Goal: Find contact information: Obtain details needed to contact an individual or organization

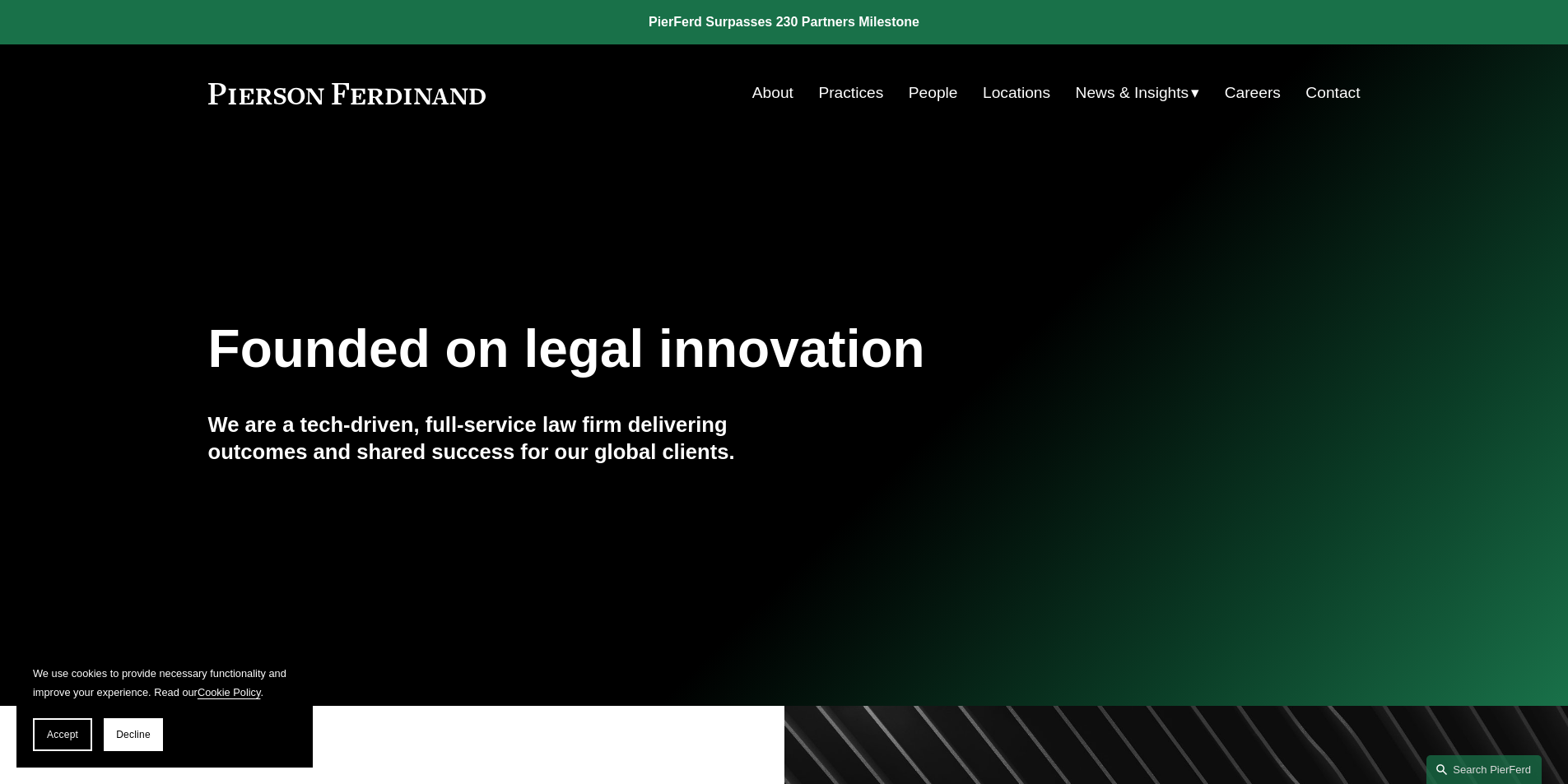
click at [923, 92] on link "People" at bounding box center [933, 92] width 49 height 31
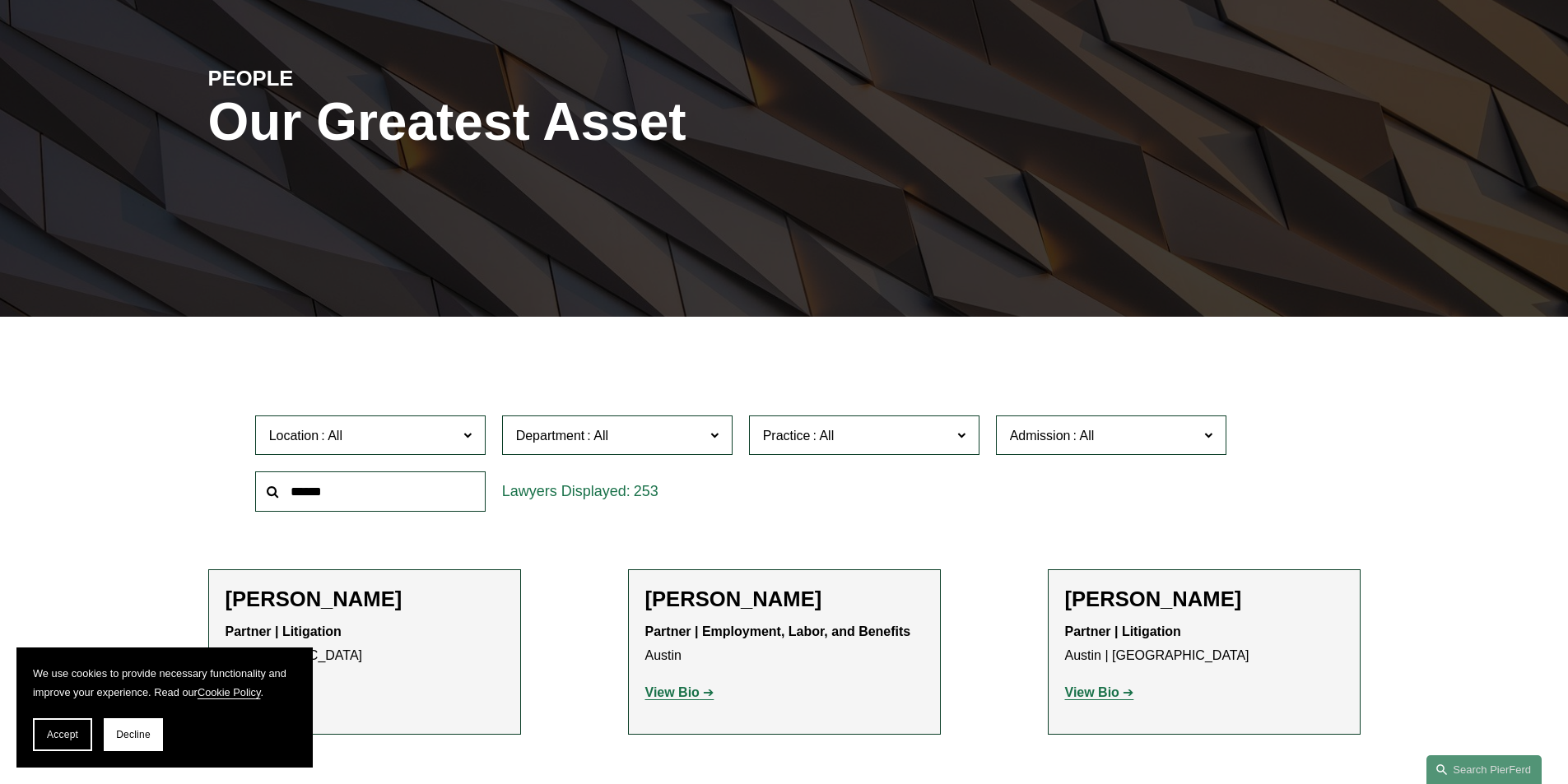
scroll to position [246, 0]
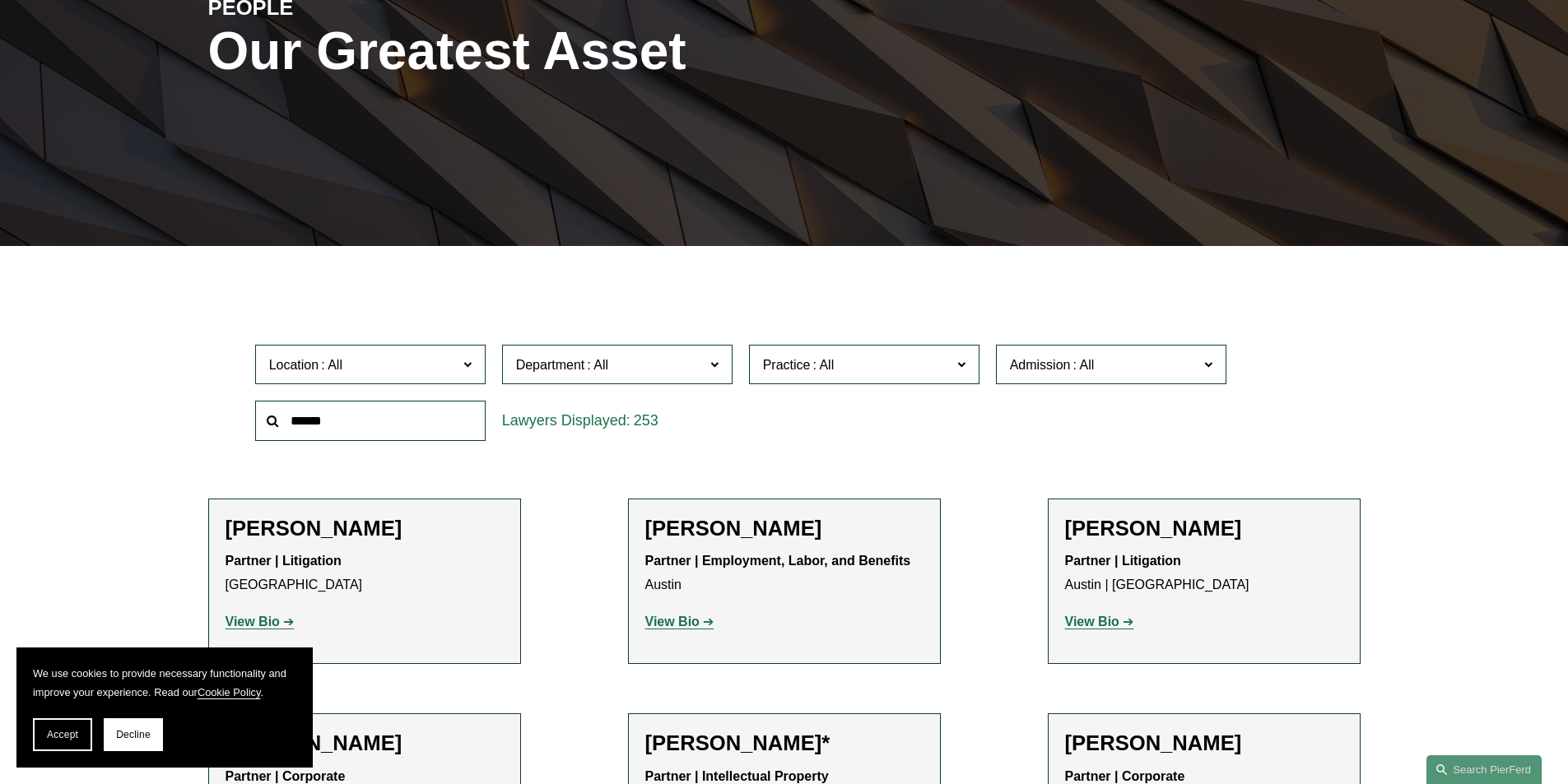
click at [428, 418] on input "text" at bounding box center [370, 421] width 230 height 40
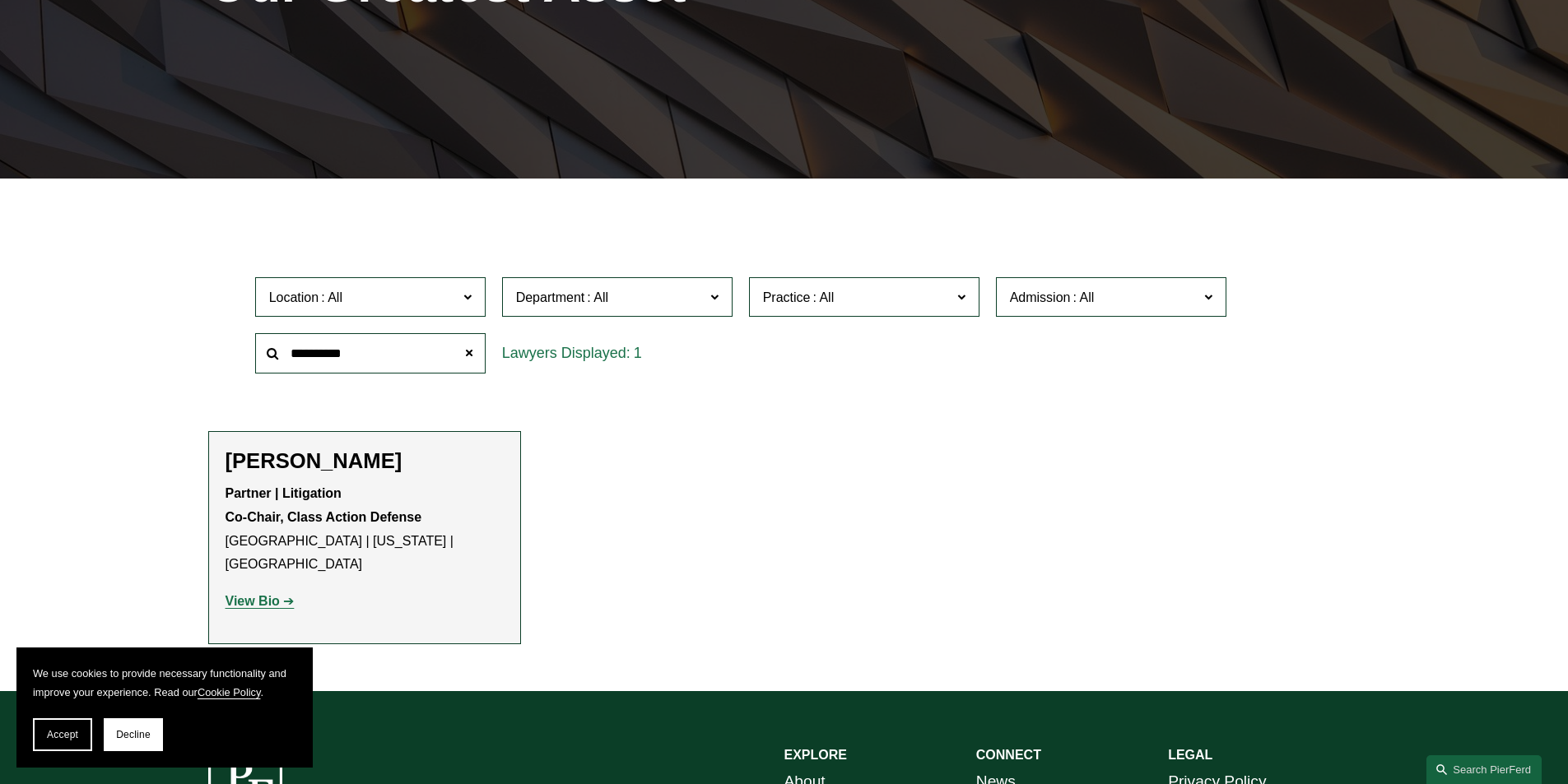
scroll to position [411, 0]
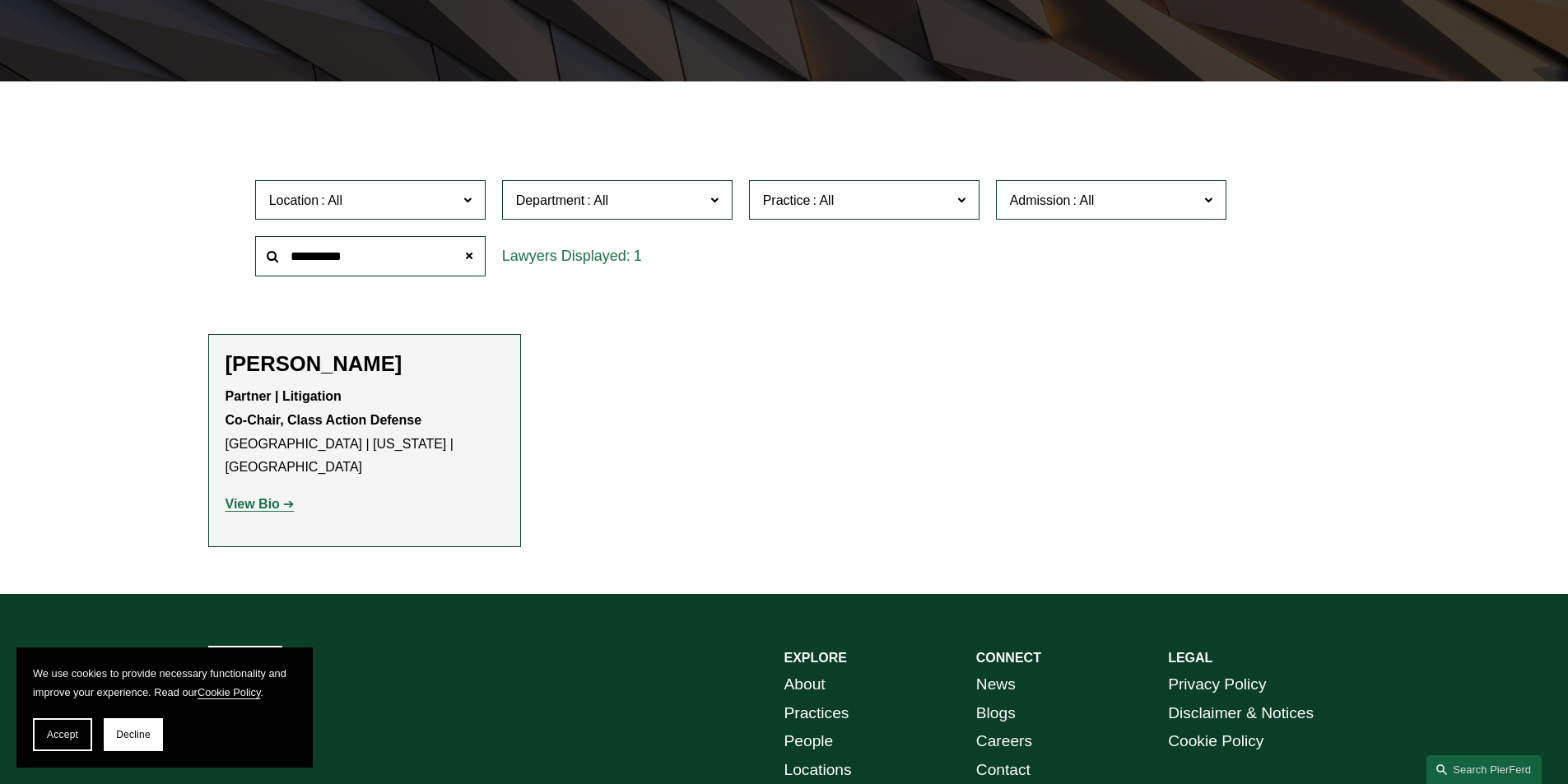
type input "**********"
click at [245, 497] on strong "View Bio" at bounding box center [252, 503] width 54 height 14
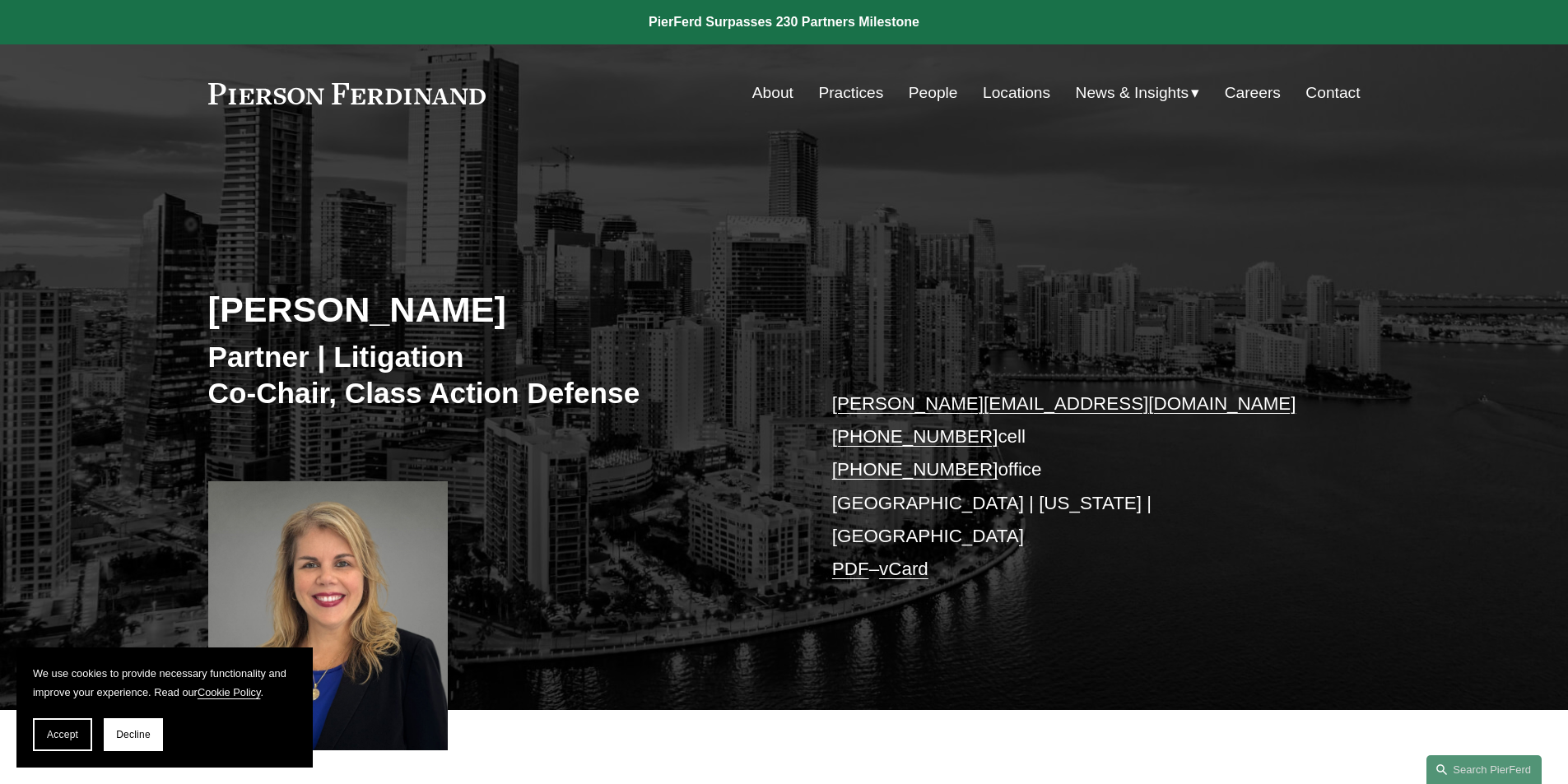
click at [912, 559] on link "vCard" at bounding box center [904, 569] width 49 height 21
click at [1323, 90] on link "Contact" at bounding box center [1332, 92] width 54 height 31
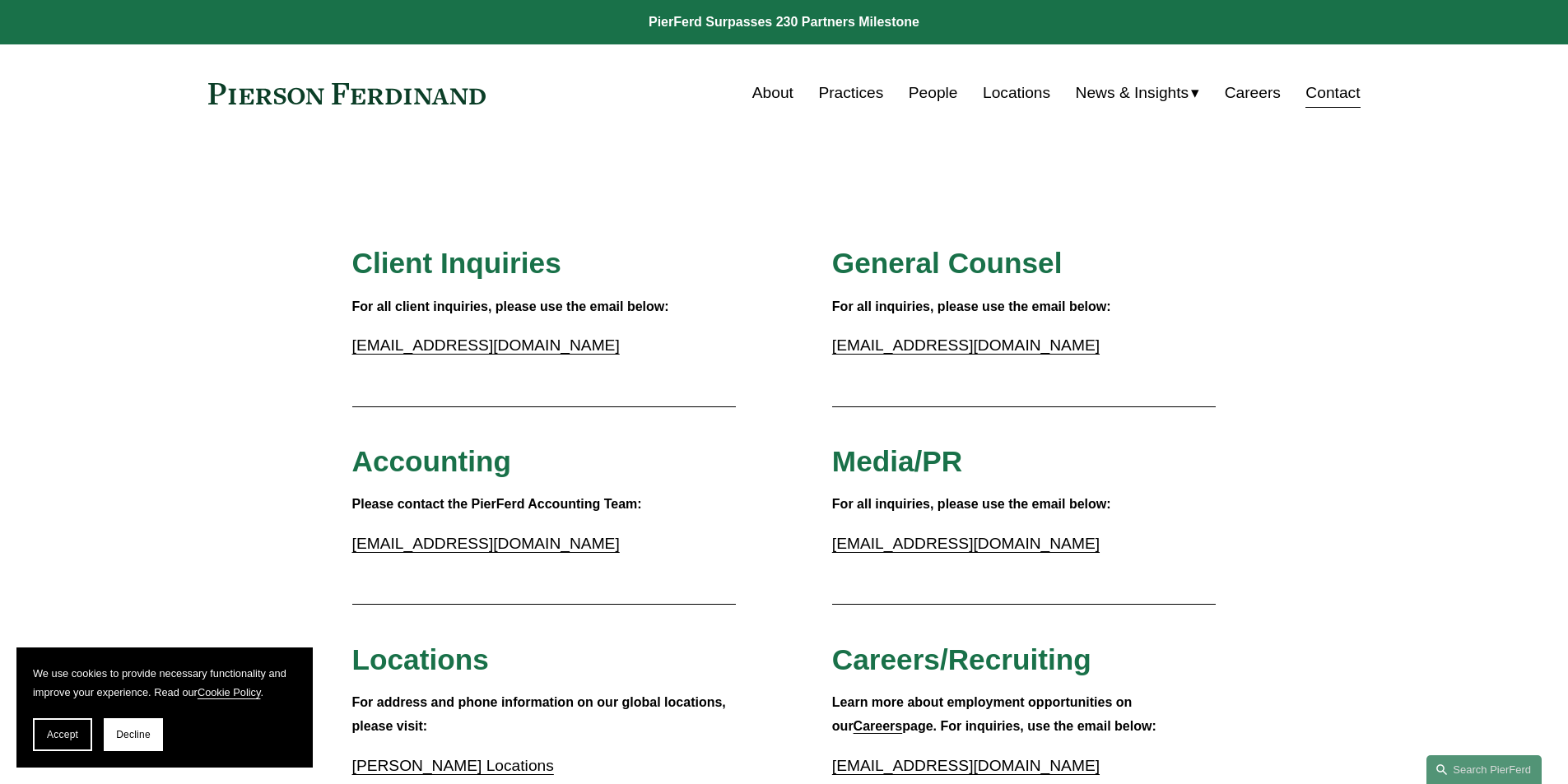
click at [925, 94] on link "People" at bounding box center [933, 92] width 49 height 31
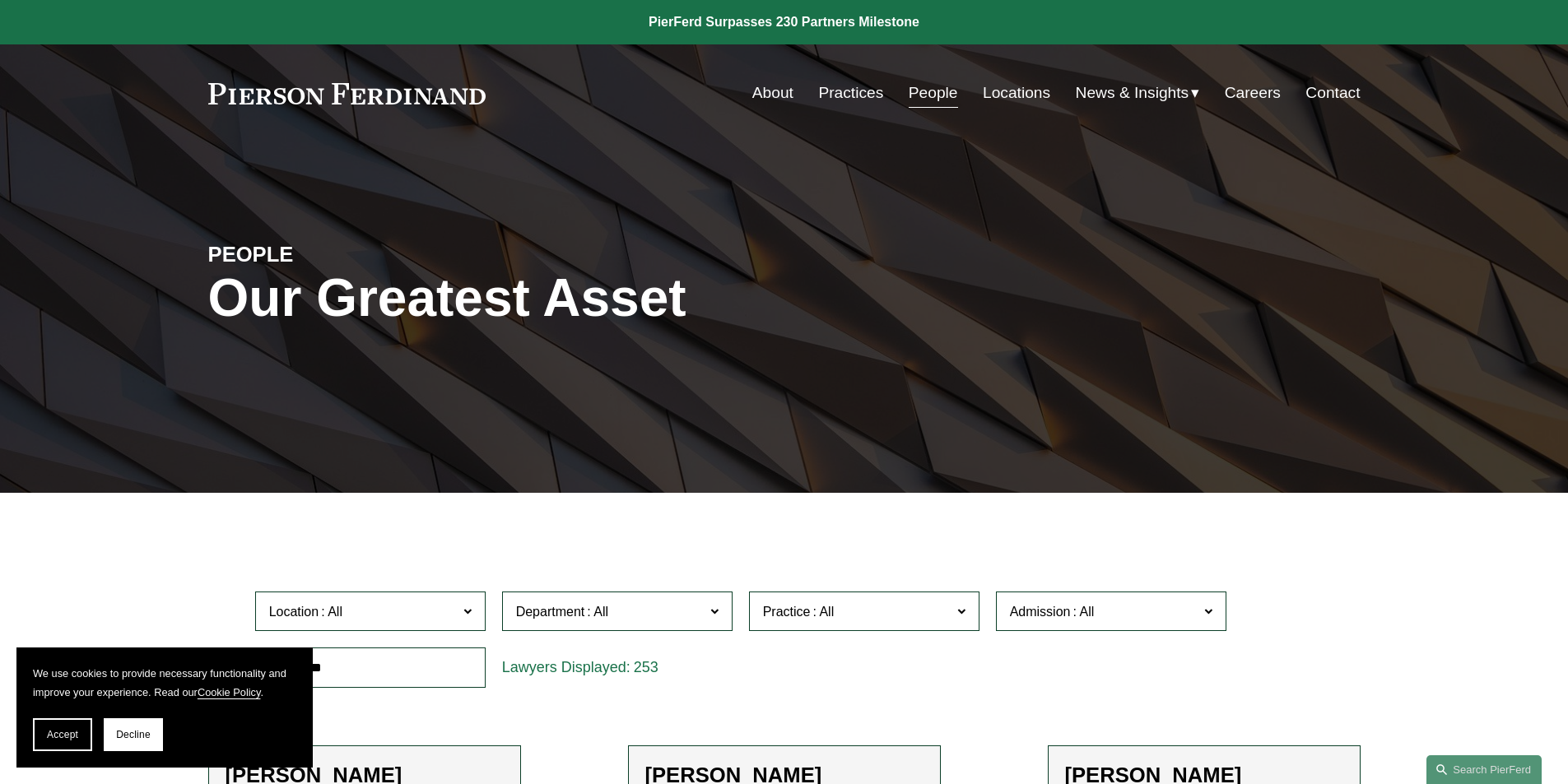
scroll to position [329, 0]
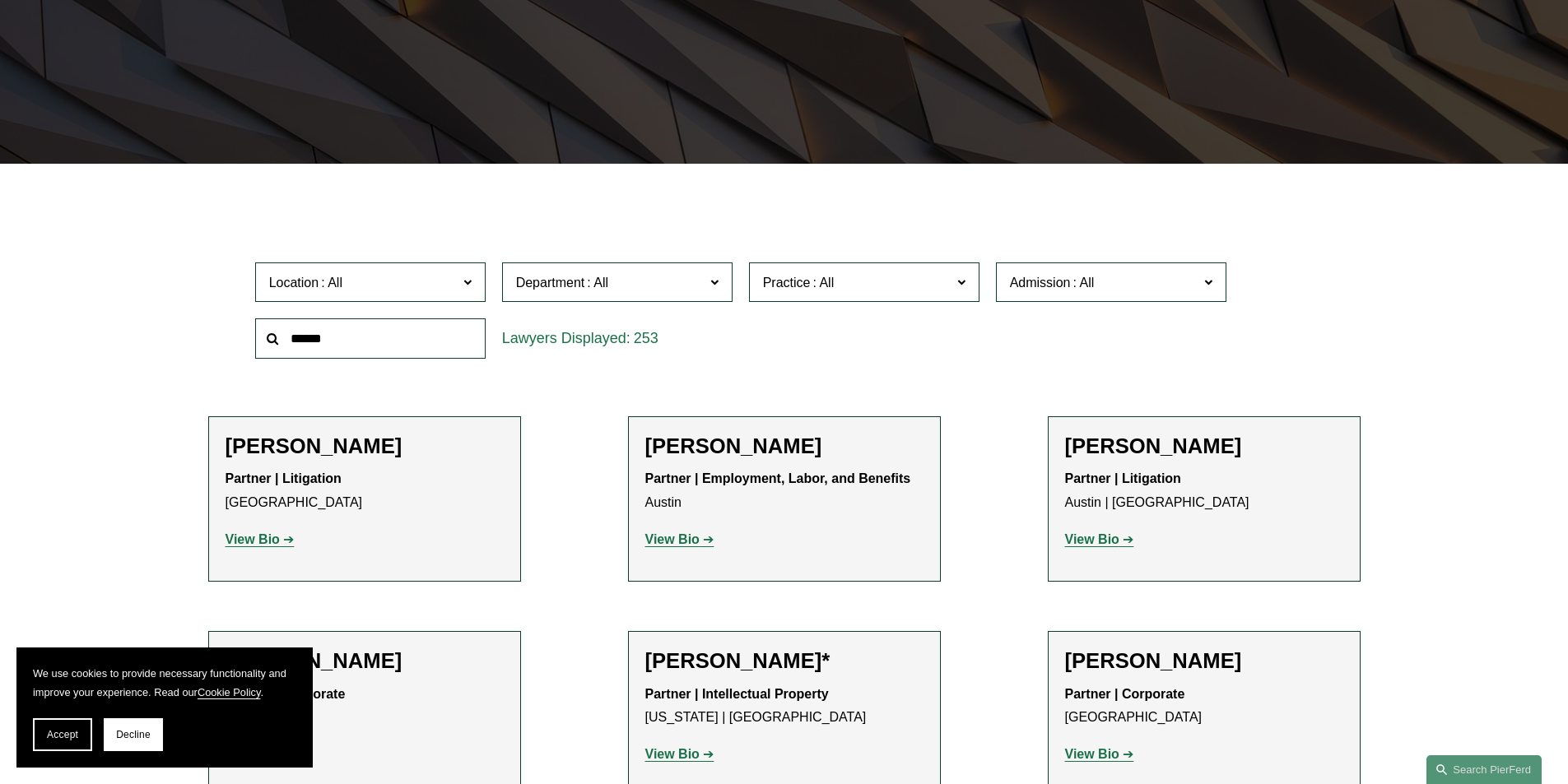
click at [400, 339] on input "text" at bounding box center [370, 339] width 230 height 40
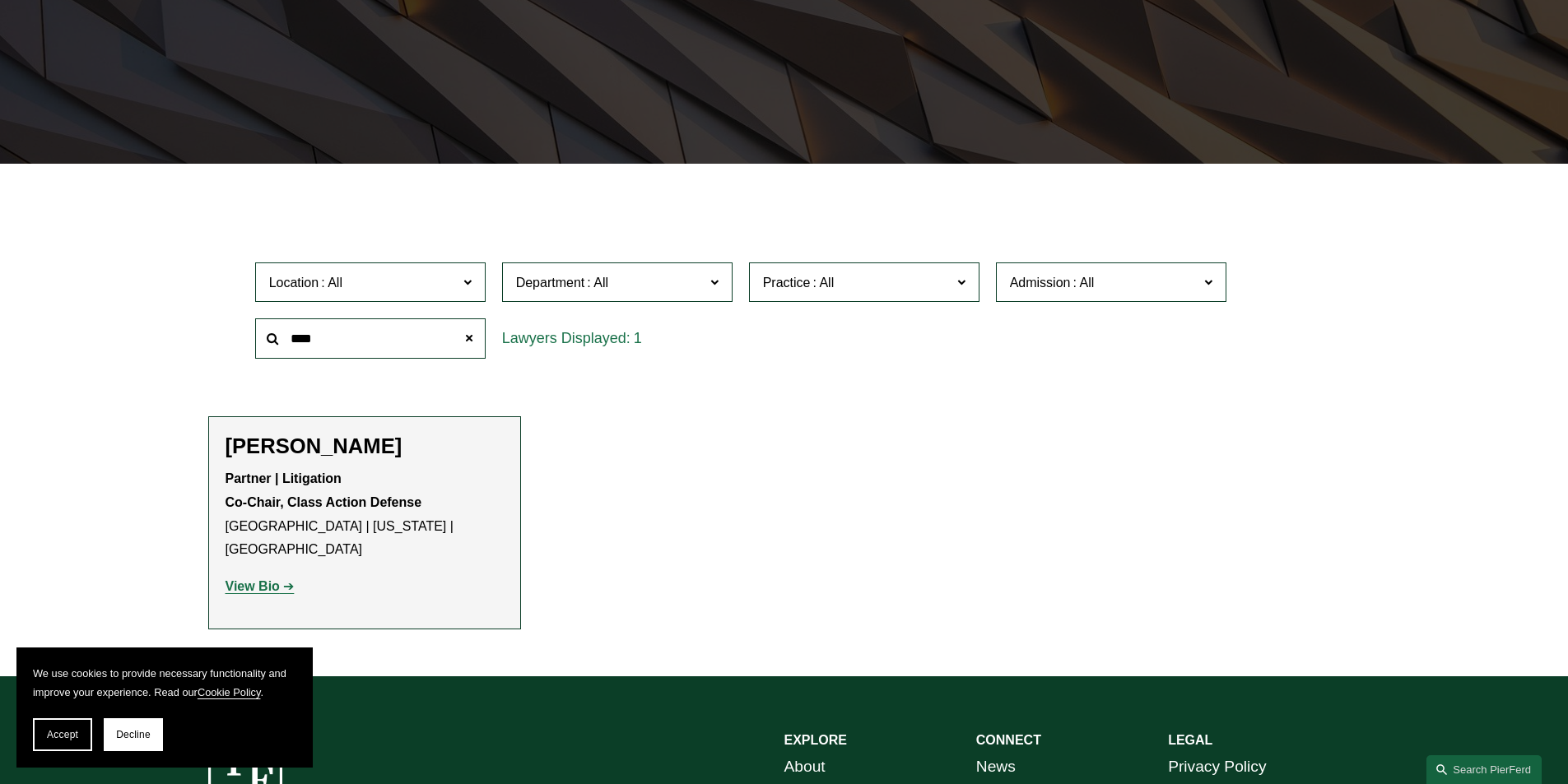
type input "****"
click at [274, 579] on strong "View Bio" at bounding box center [252, 586] width 54 height 14
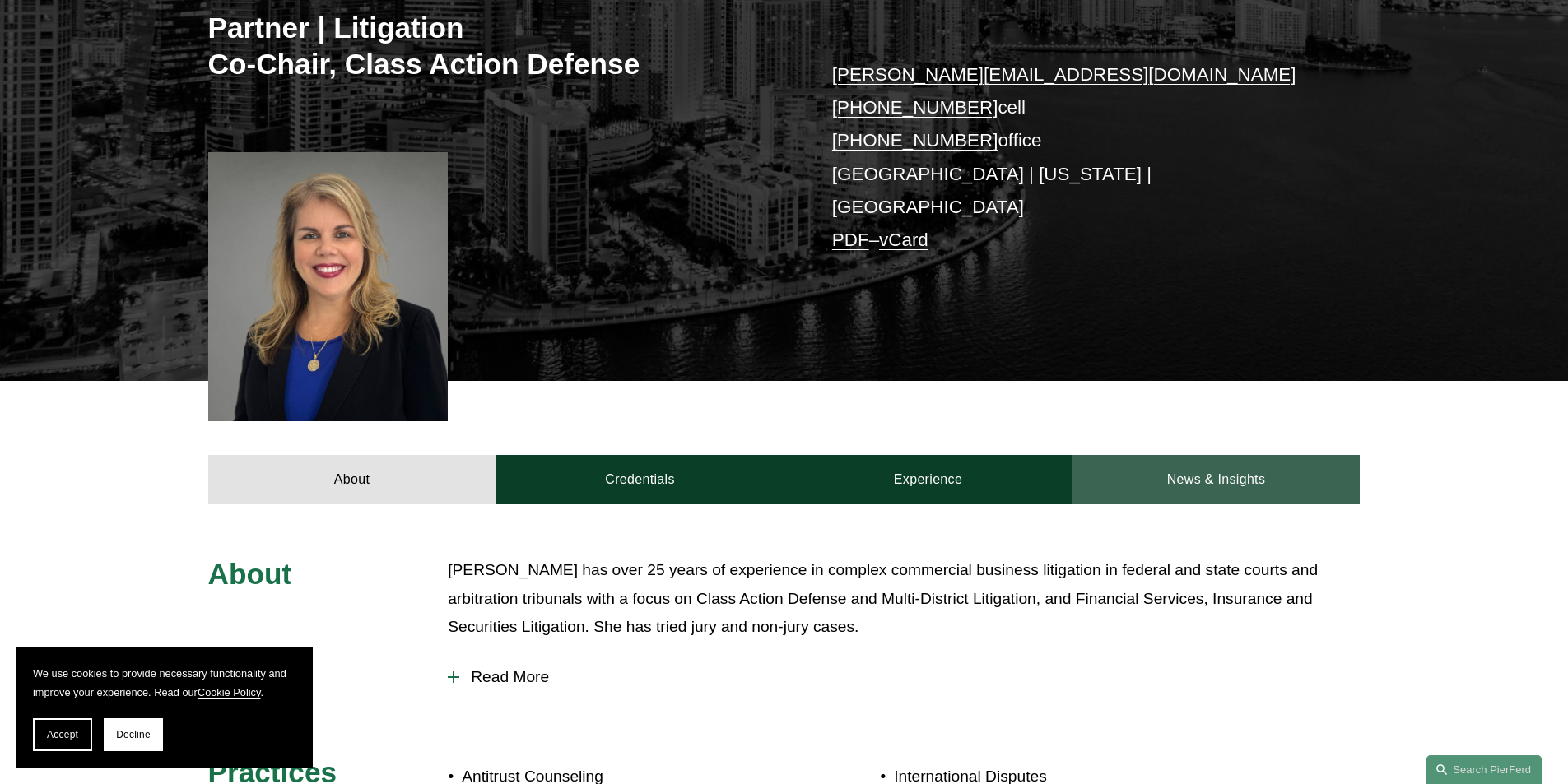
scroll to position [576, 0]
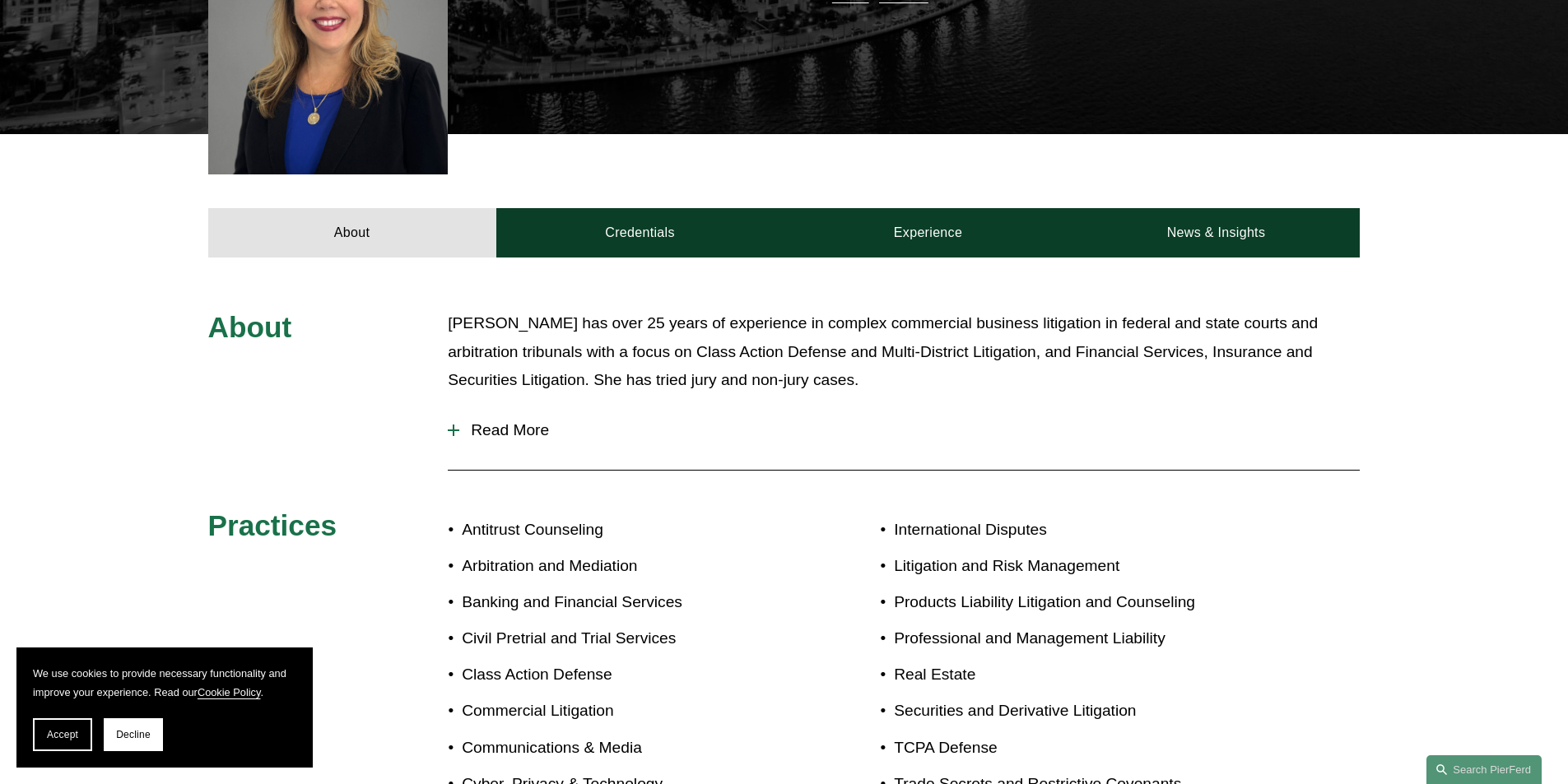
click at [468, 421] on span "Read More" at bounding box center [910, 430] width 900 height 18
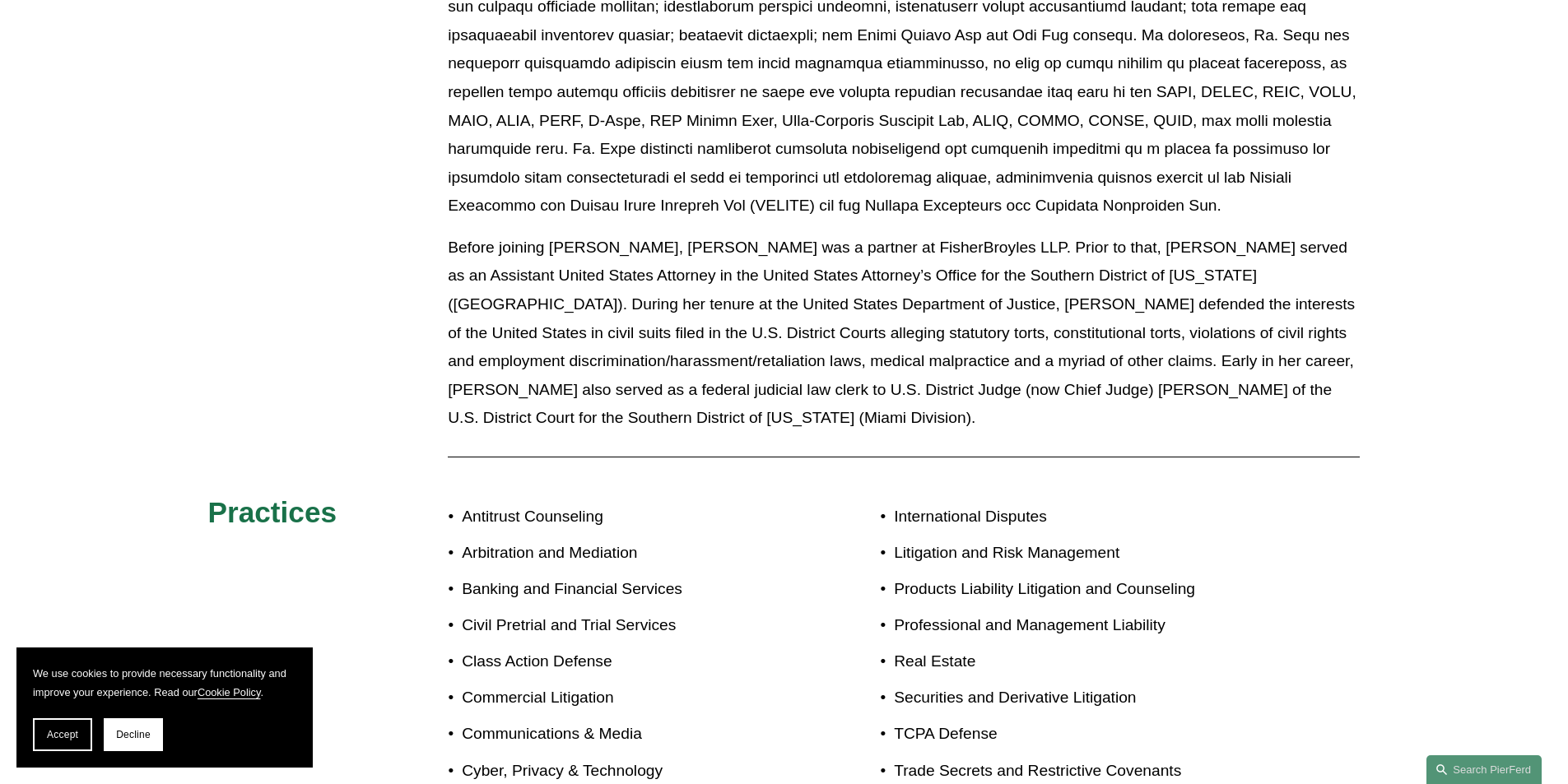
scroll to position [1399, 0]
